Goal: Check status: Check status

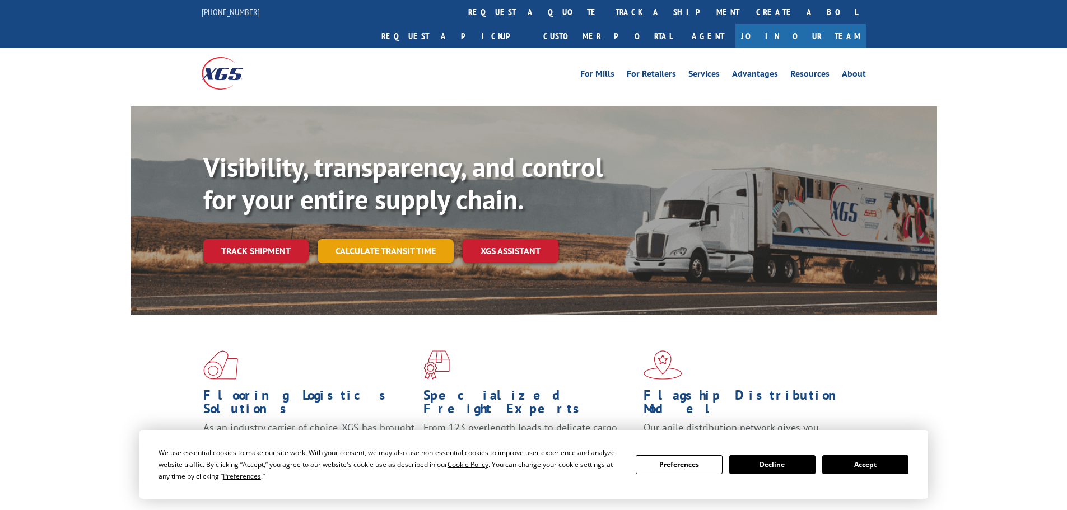
click at [412, 239] on link "Calculate transit time" at bounding box center [386, 251] width 136 height 24
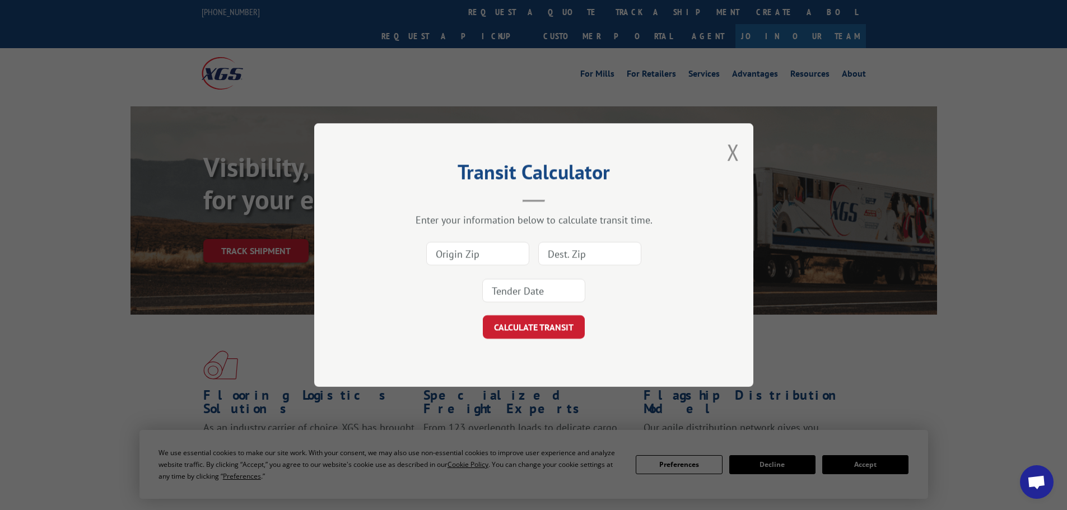
drag, startPoint x: 314, startPoint y: 301, endPoint x: 291, endPoint y: 281, distance: 30.1
click at [313, 300] on div "Transit Calculator Enter your information below to calculate transit time. CALC…" at bounding box center [533, 255] width 1067 height 510
click at [256, 234] on div "Transit Calculator Enter your information below to calculate transit time. CALC…" at bounding box center [533, 255] width 1067 height 510
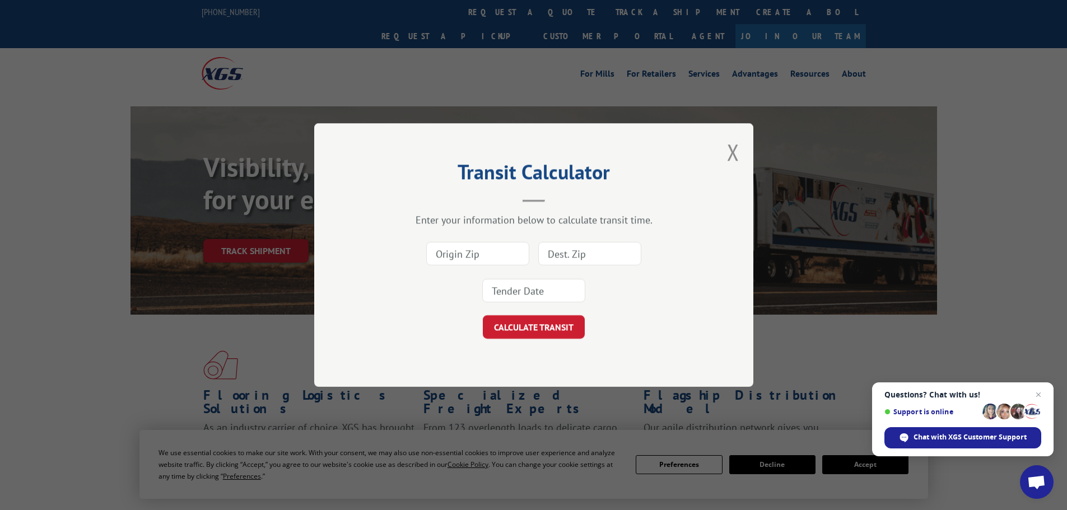
drag, startPoint x: 733, startPoint y: 147, endPoint x: 704, endPoint y: 127, distance: 35.7
click at [731, 134] on div "Transit Calculator Enter your information below to calculate transit time. CALC…" at bounding box center [533, 255] width 439 height 264
click at [732, 151] on button "Close modal" at bounding box center [733, 152] width 12 height 30
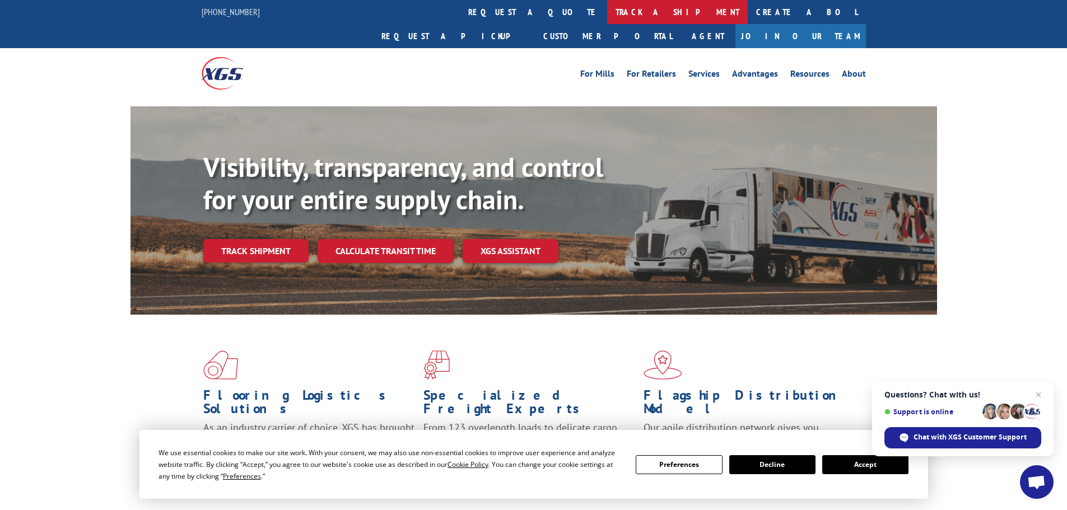
click at [607, 15] on link "track a shipment" at bounding box center [677, 12] width 141 height 24
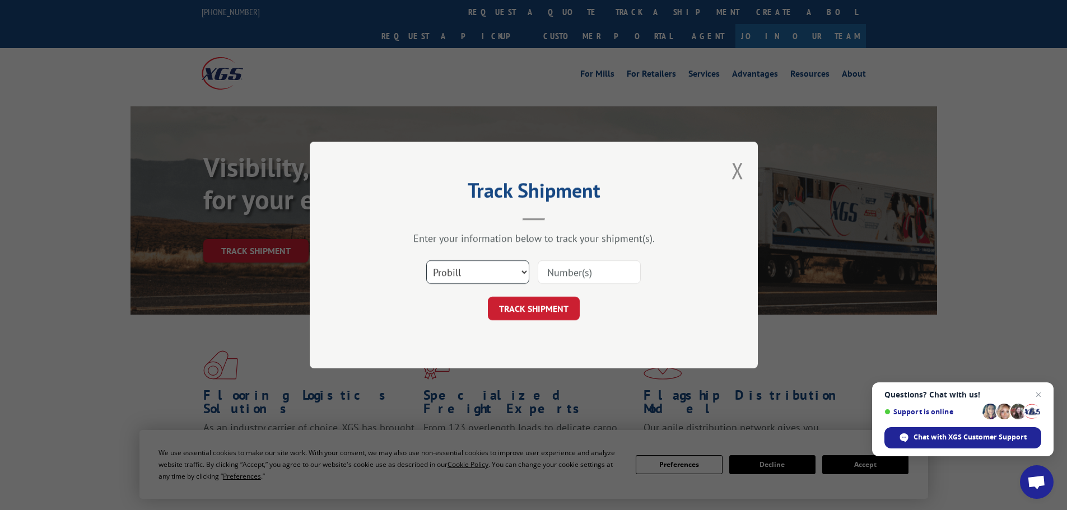
click at [507, 268] on select "Select category... Probill BOL PO" at bounding box center [477, 272] width 103 height 24
select select "po"
click at [426, 260] on select "Select category... Probill BOL PO" at bounding box center [477, 272] width 103 height 24
click at [557, 270] on input at bounding box center [589, 272] width 103 height 24
paste input "23501862"
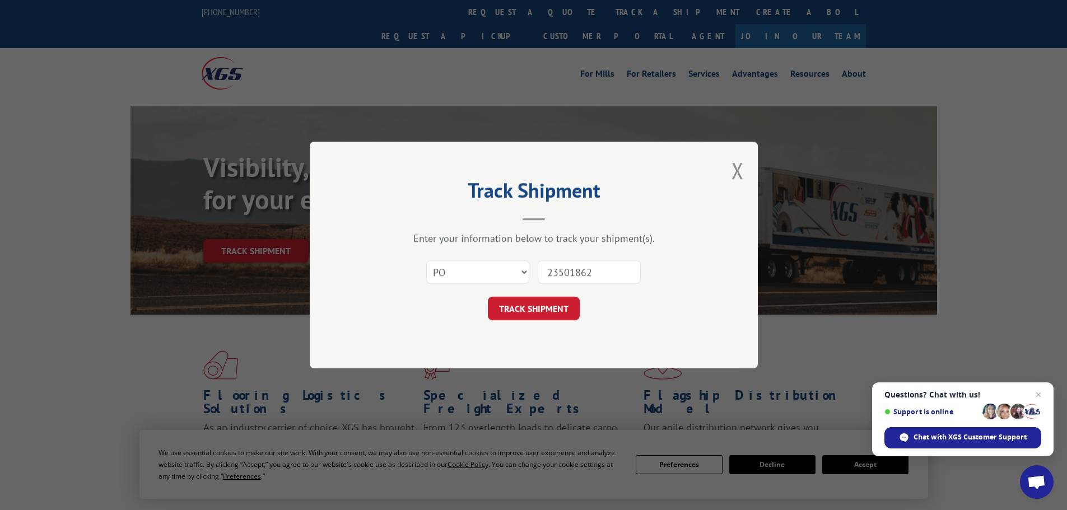
type input "23501862"
click at [546, 321] on div "Track Shipment Enter your information below to track your shipment(s). Select c…" at bounding box center [534, 255] width 448 height 227
click at [549, 308] on button "TRACK SHIPMENT" at bounding box center [534, 309] width 92 height 24
